Goal: Transaction & Acquisition: Subscribe to service/newsletter

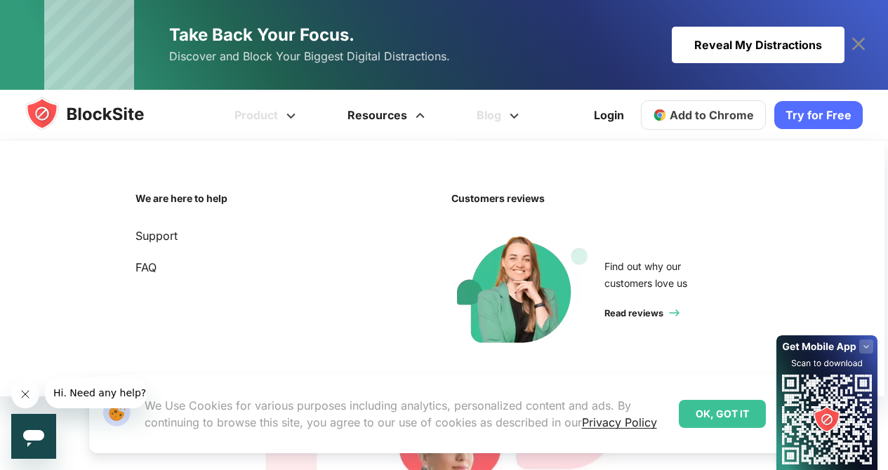
scroll to position [266, 0]
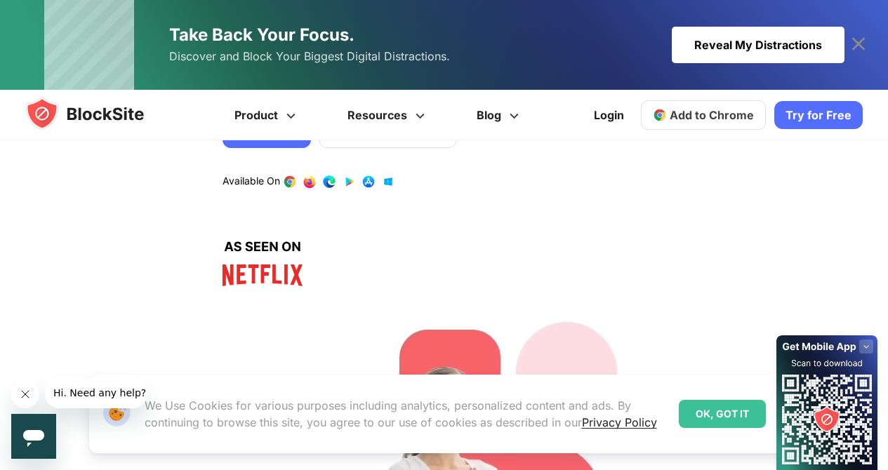
click at [753, 423] on div "OK, GOT IT" at bounding box center [722, 414] width 87 height 28
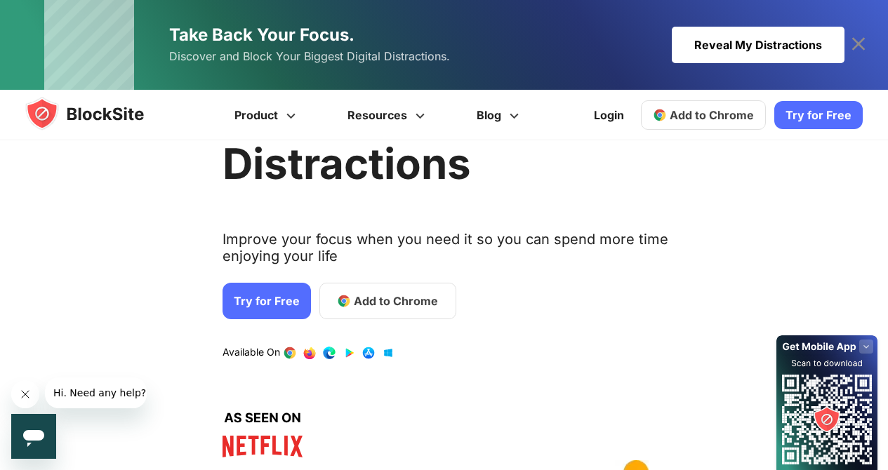
scroll to position [0, 0]
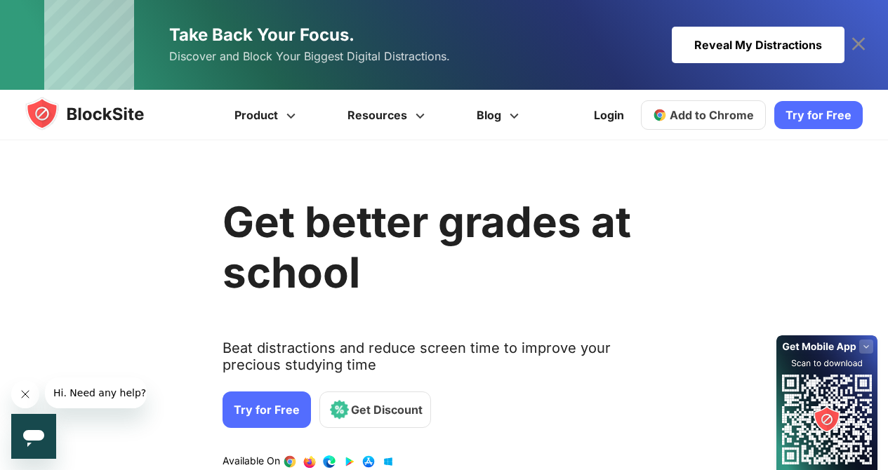
click at [799, 122] on link "Try for Free" at bounding box center [818, 115] width 88 height 28
click at [665, 111] on img at bounding box center [660, 115] width 14 height 14
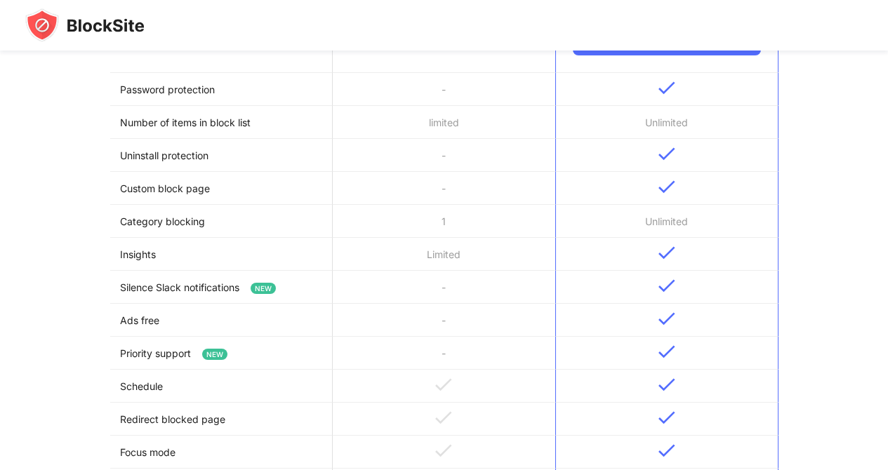
scroll to position [285, 0]
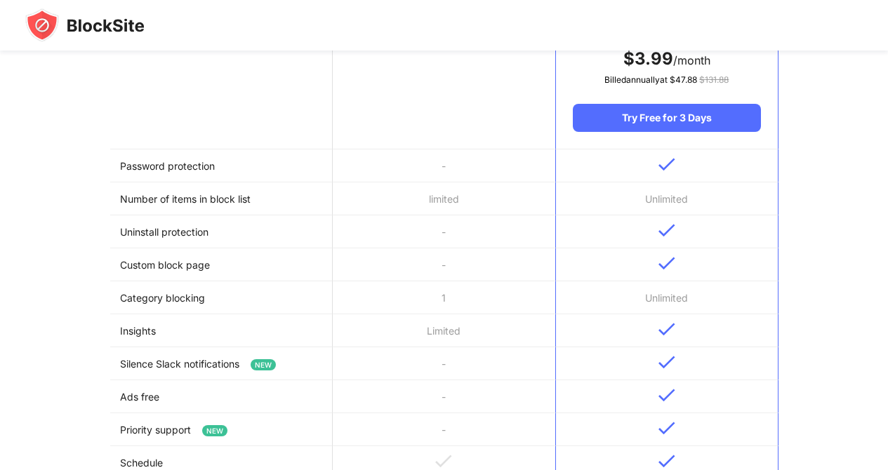
click at [442, 189] on td "limited" at bounding box center [444, 199] width 223 height 33
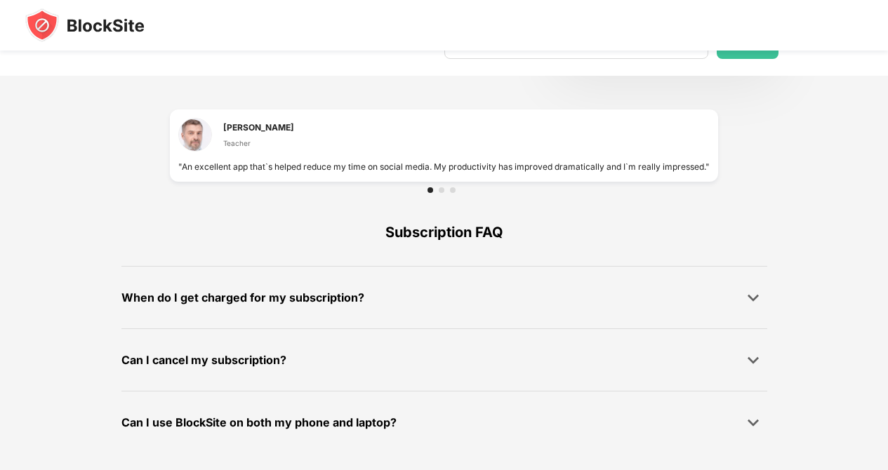
scroll to position [0, 0]
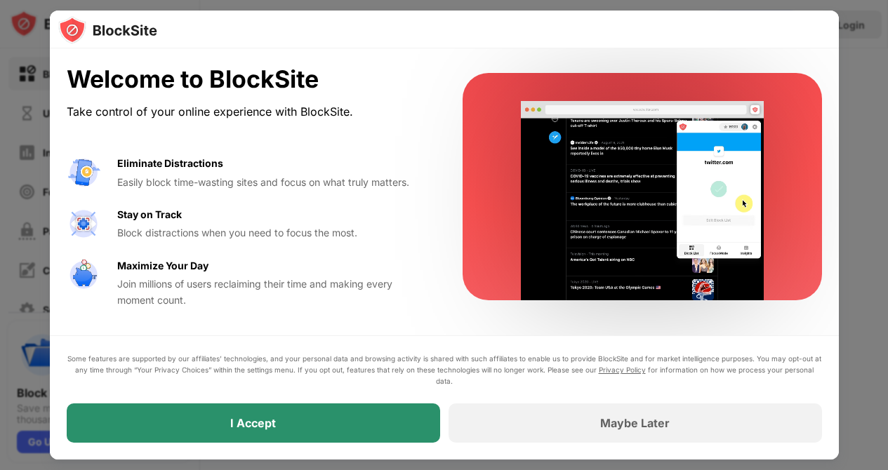
click at [322, 445] on div "Some features are supported by our affiliates’ technologies, and your personal …" at bounding box center [444, 398] width 789 height 124
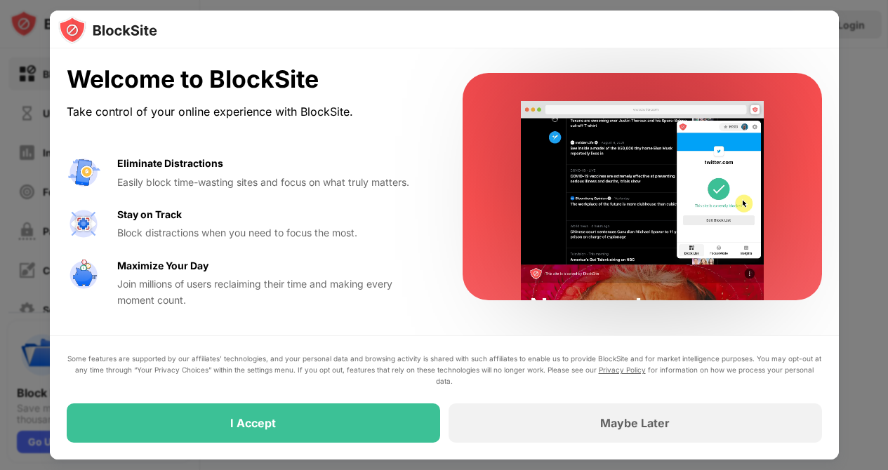
click at [324, 431] on div "I Accept" at bounding box center [254, 423] width 374 height 39
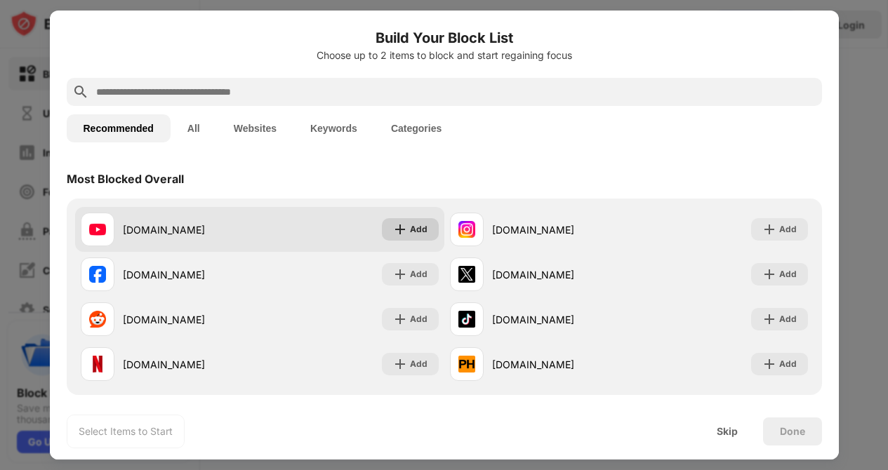
click at [418, 225] on div "Add" at bounding box center [419, 230] width 18 height 14
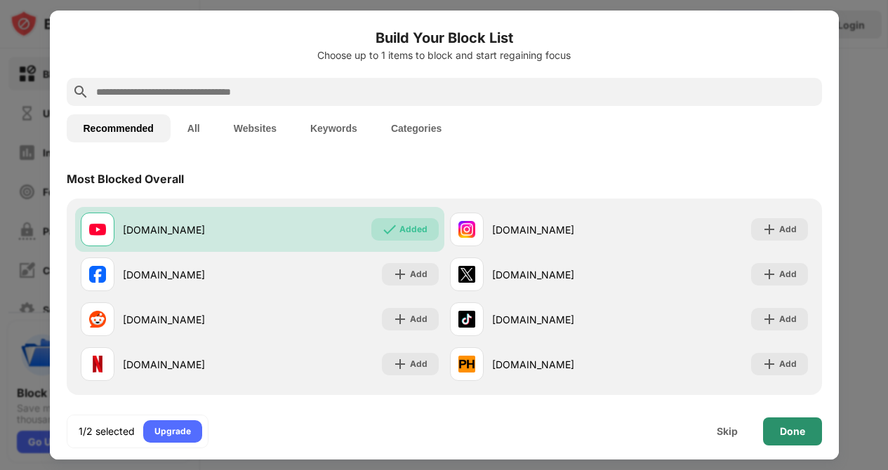
click at [777, 425] on div "Done" at bounding box center [792, 432] width 59 height 28
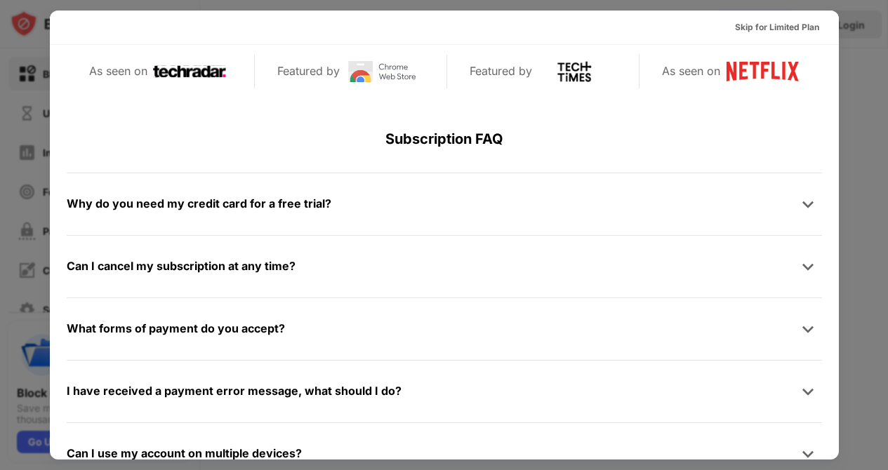
scroll to position [685, 0]
